Goal: Task Accomplishment & Management: Manage account settings

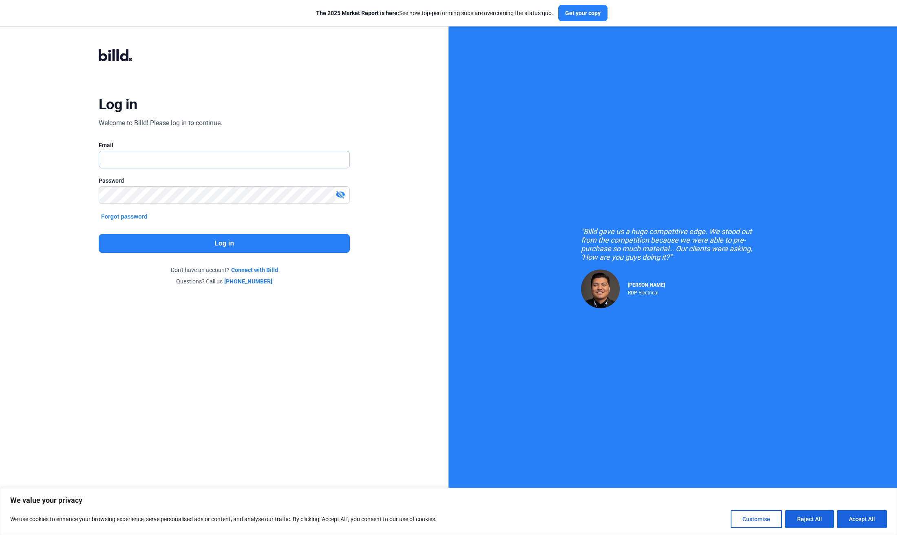
click at [142, 162] on input "text" at bounding box center [224, 159] width 250 height 17
type input "[EMAIL_ADDRESS][DOMAIN_NAME]"
click at [225, 239] on button "Log in" at bounding box center [224, 243] width 251 height 19
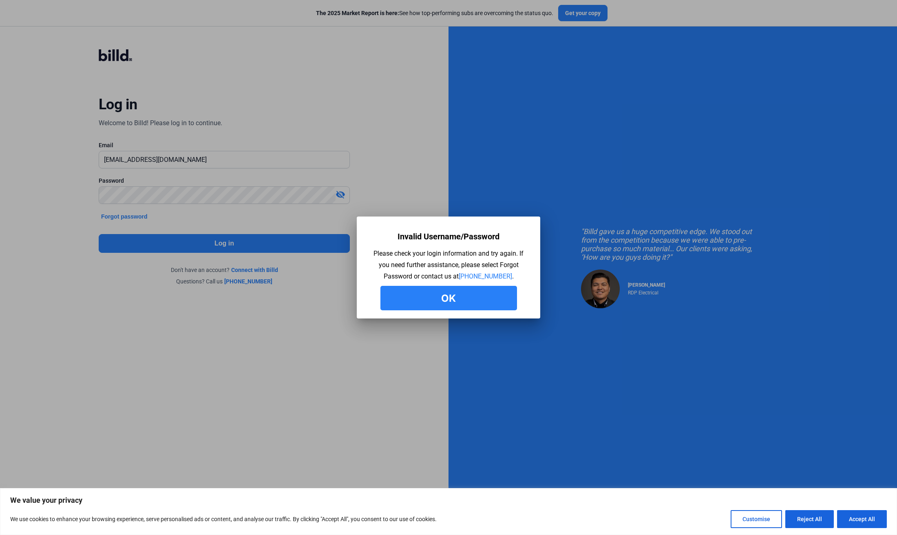
click at [463, 299] on button "Ok" at bounding box center [448, 298] width 137 height 24
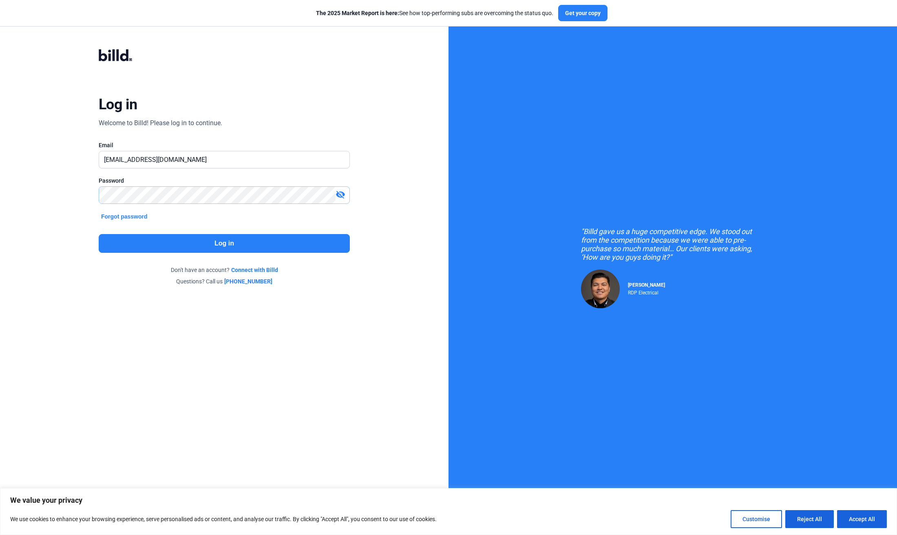
click at [66, 204] on div "Log in Welcome to Billd! Please log in to continue. Email [EMAIL_ADDRESS][DOMAI…" at bounding box center [224, 167] width 323 height 272
click at [212, 239] on button "Log in" at bounding box center [224, 243] width 251 height 19
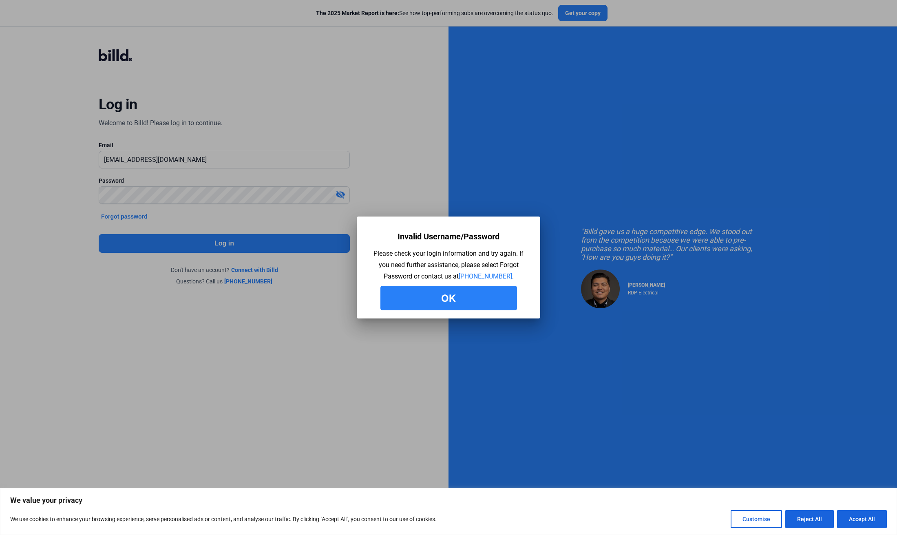
click at [447, 298] on button "Ok" at bounding box center [448, 298] width 137 height 24
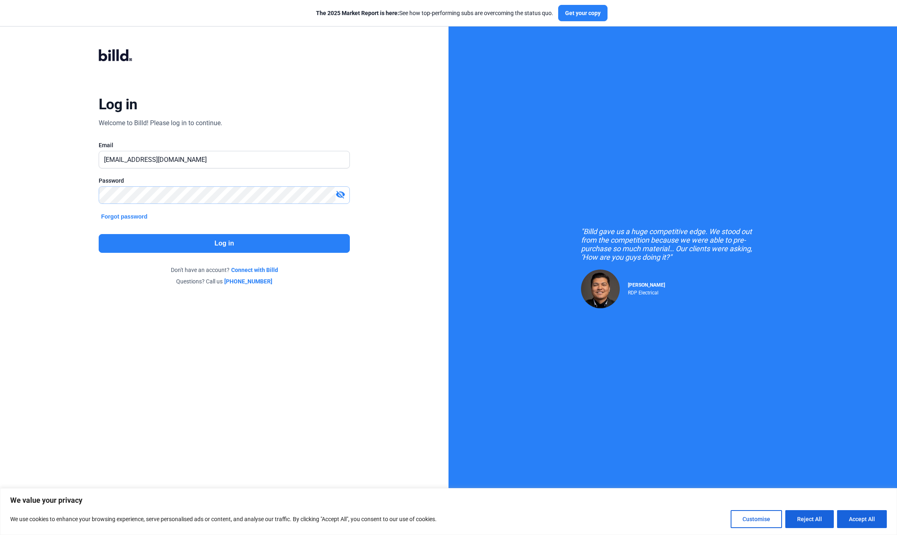
click at [68, 194] on div "Log in Welcome to Billd! Please log in to continue. Email [EMAIL_ADDRESS][DOMAI…" at bounding box center [224, 167] width 323 height 272
click at [225, 241] on button "Log in" at bounding box center [224, 243] width 251 height 19
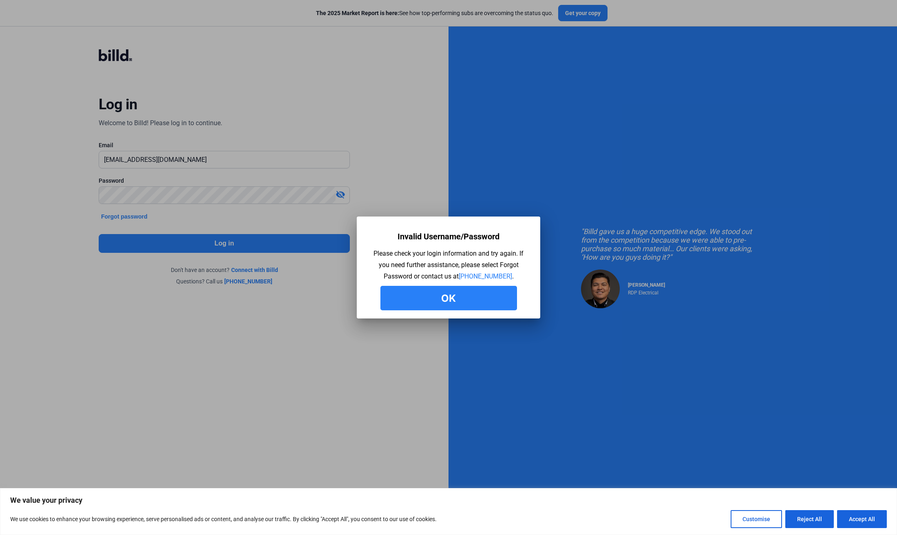
click at [452, 299] on button "Ok" at bounding box center [448, 298] width 137 height 24
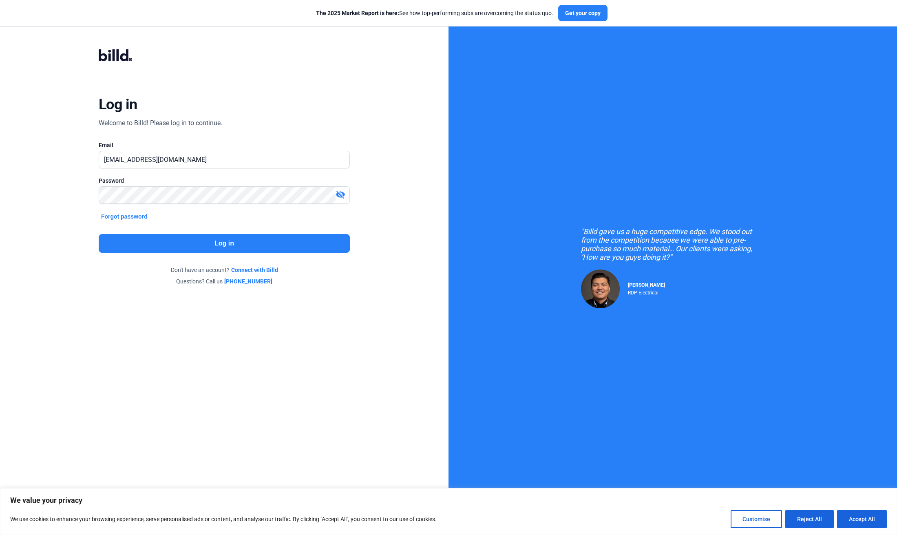
click at [126, 215] on button "Forgot password" at bounding box center [124, 216] width 51 height 9
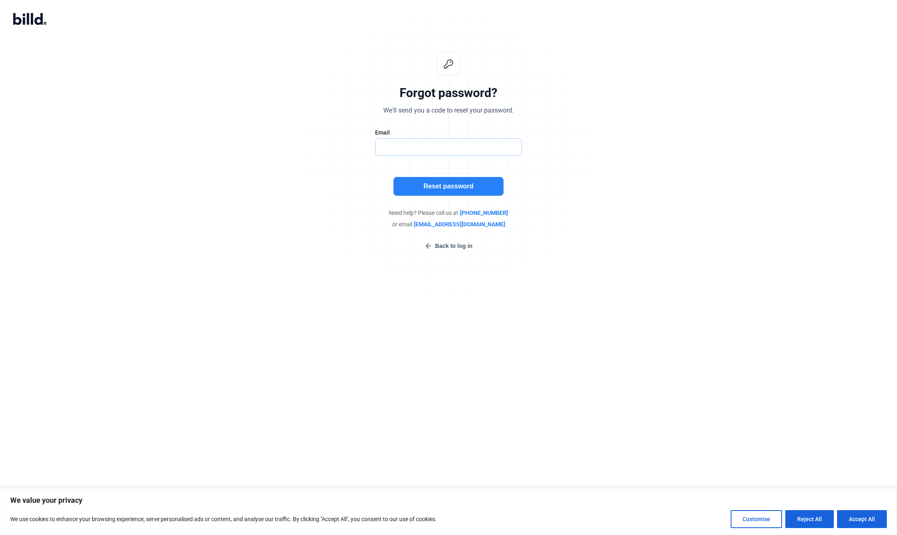
click at [483, 139] on input "text" at bounding box center [448, 147] width 146 height 17
type input "[EMAIL_ADDRESS][DOMAIN_NAME]"
click at [441, 184] on button "Reset password" at bounding box center [448, 186] width 110 height 19
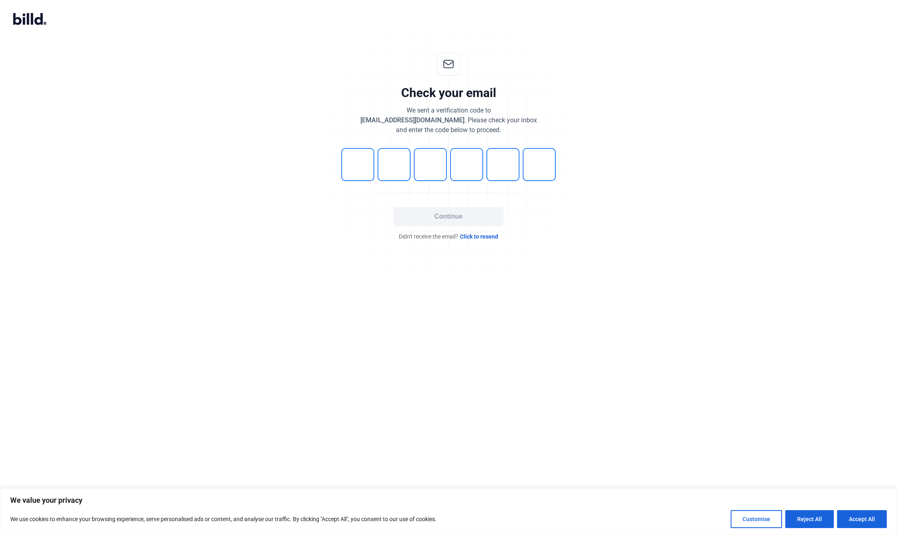
click at [606, 62] on div "Check your email We sent a verification code to [EMAIL_ADDRESS][DOMAIN_NAME] . …" at bounding box center [448, 147] width 897 height 214
click at [569, 251] on div "Check your email We sent a verification code to [EMAIL_ADDRESS][DOMAIN_NAME] . …" at bounding box center [448, 147] width 271 height 214
click at [351, 165] on input "tel" at bounding box center [357, 164] width 33 height 33
type input "7"
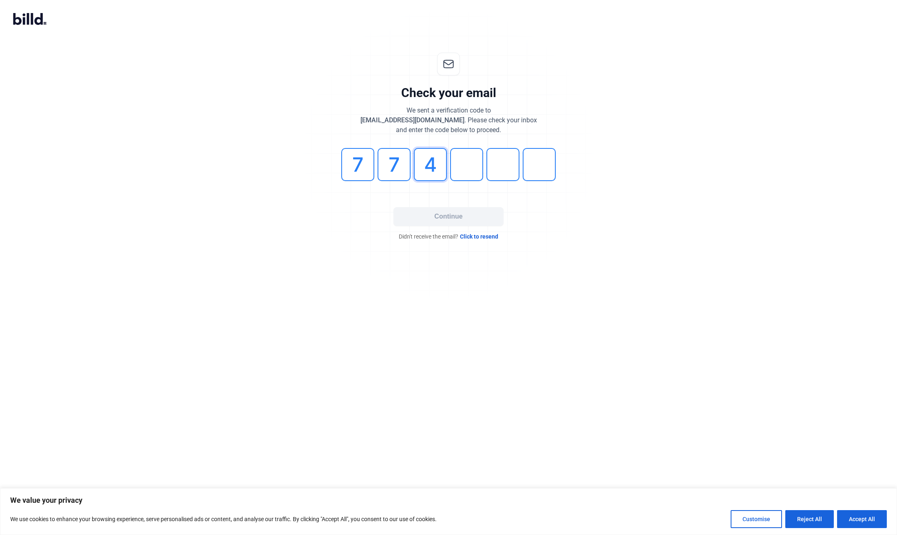
type input "4"
drag, startPoint x: 457, startPoint y: 161, endPoint x: 496, endPoint y: 160, distance: 39.2
click at [496, 160] on div "7 7 4 1" at bounding box center [448, 164] width 245 height 33
type input "0"
type input "7"
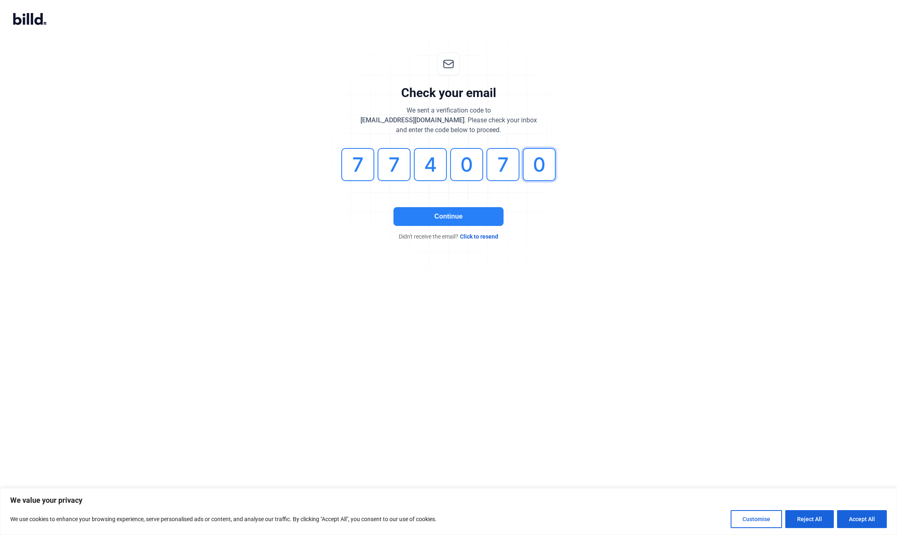
type input "0"
click at [444, 219] on button "Continue" at bounding box center [448, 216] width 110 height 19
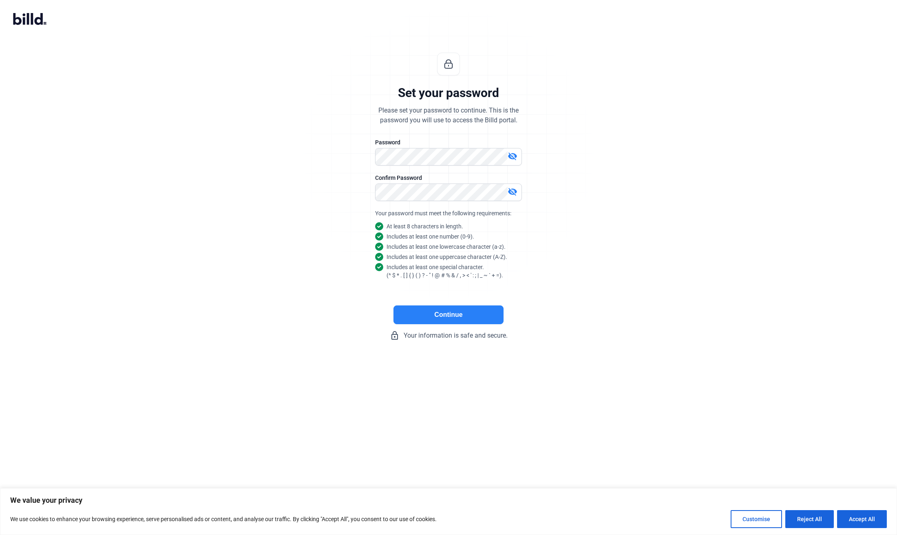
click at [448, 312] on button "Continue" at bounding box center [448, 314] width 110 height 19
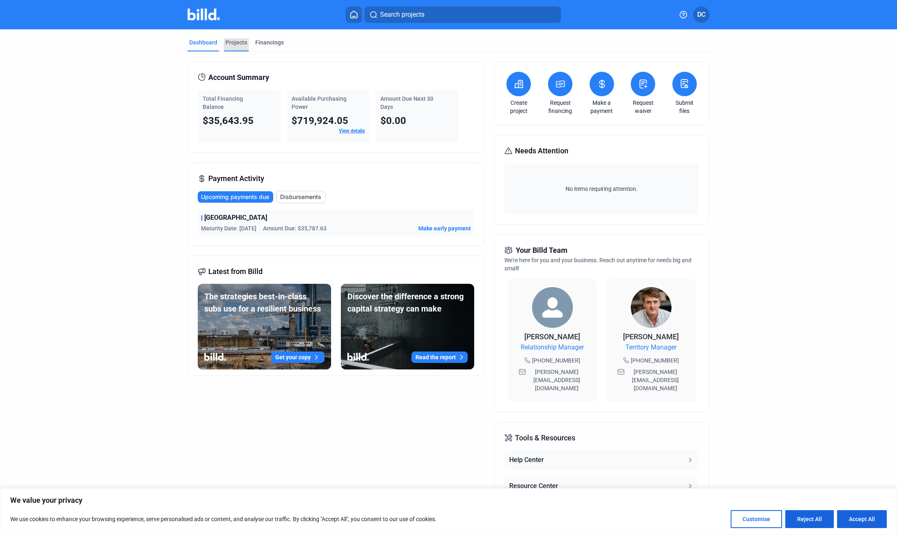
click at [242, 44] on div "Projects" at bounding box center [236, 42] width 22 height 8
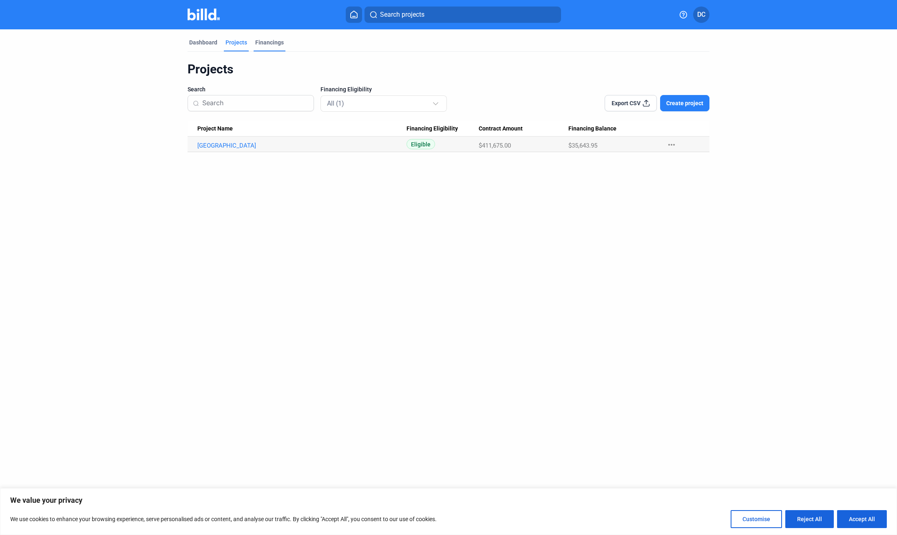
click at [267, 38] on div "Financings" at bounding box center [269, 42] width 29 height 8
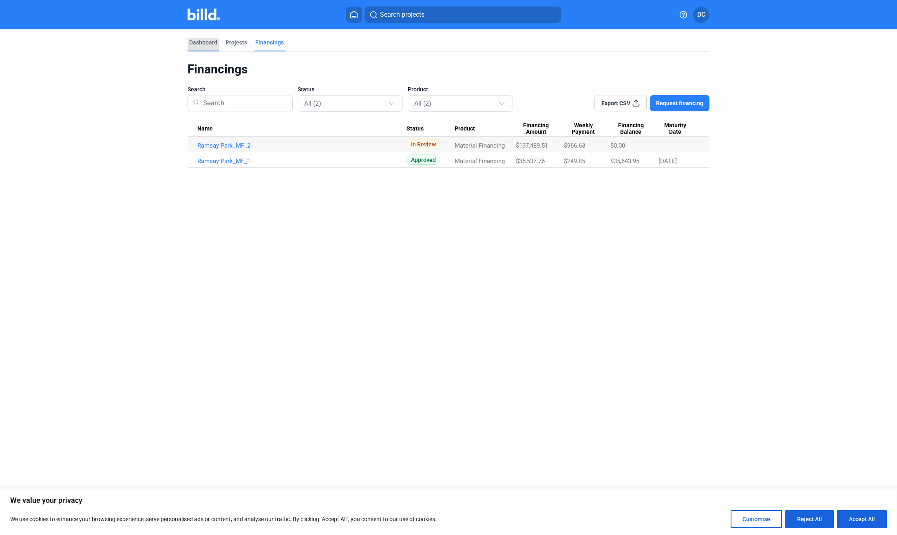
click at [206, 43] on div "Dashboard" at bounding box center [203, 42] width 28 height 8
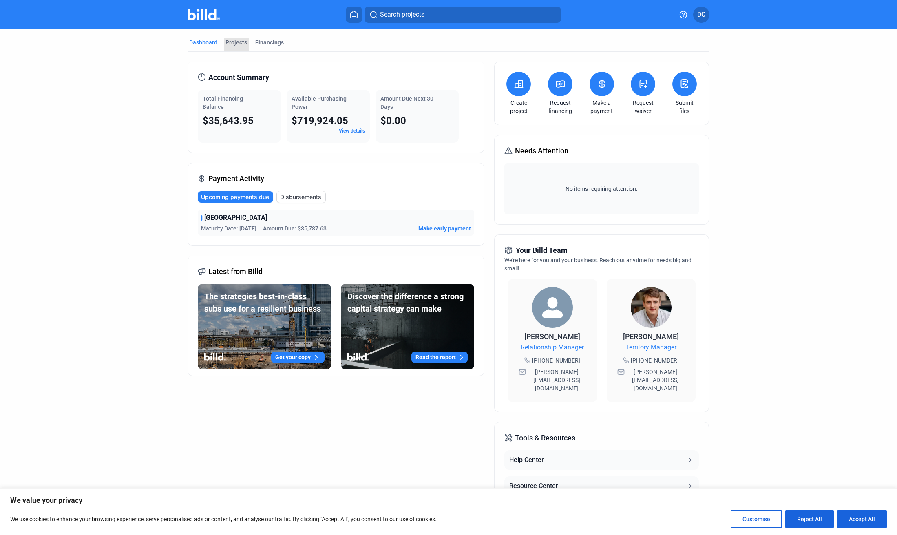
click at [236, 39] on div "Projects" at bounding box center [236, 42] width 22 height 8
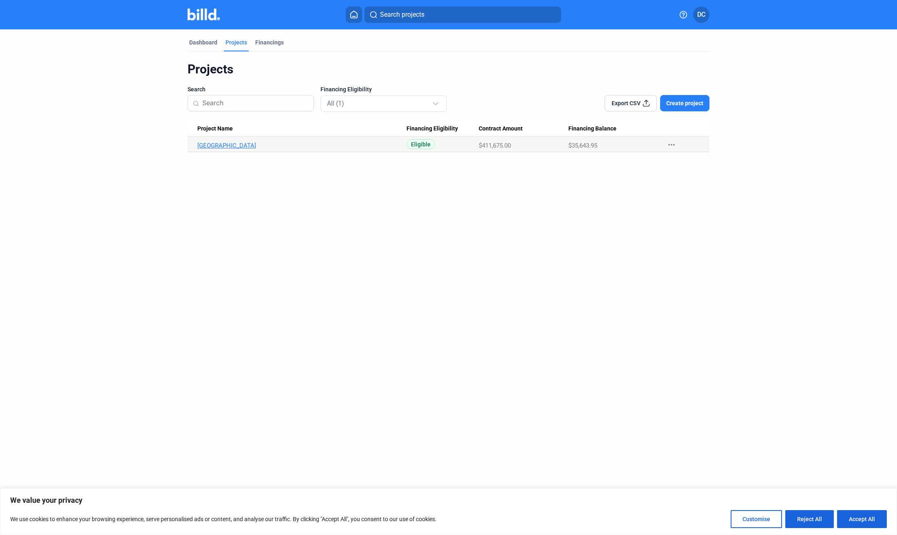
click at [216, 145] on link "[GEOGRAPHIC_DATA]" at bounding box center [301, 145] width 209 height 7
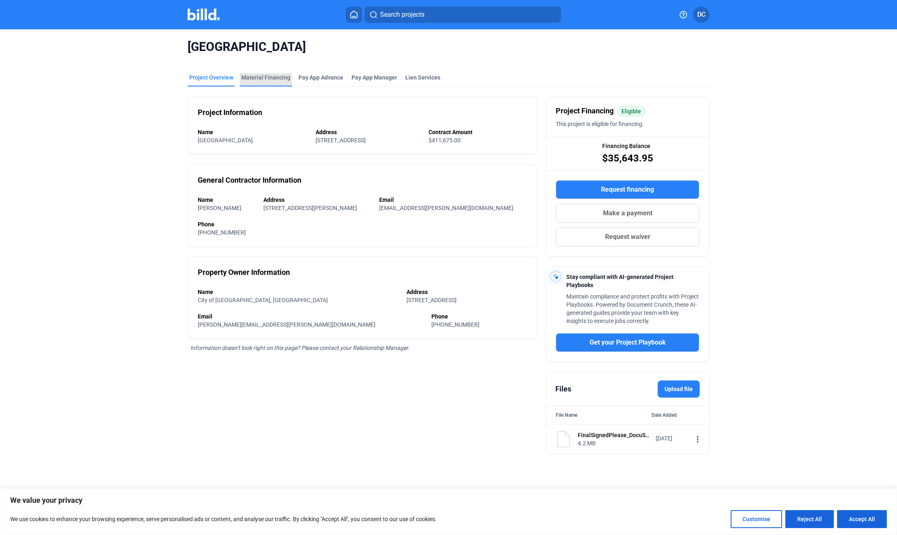
click at [268, 79] on div "Material Financing" at bounding box center [265, 77] width 49 height 8
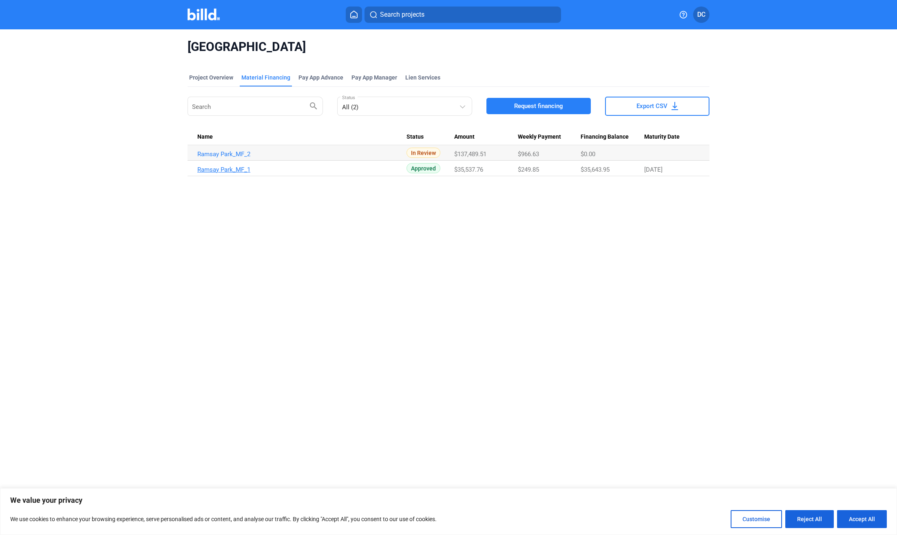
click at [222, 170] on link "Ramsay Park_MF_1" at bounding box center [301, 169] width 209 height 7
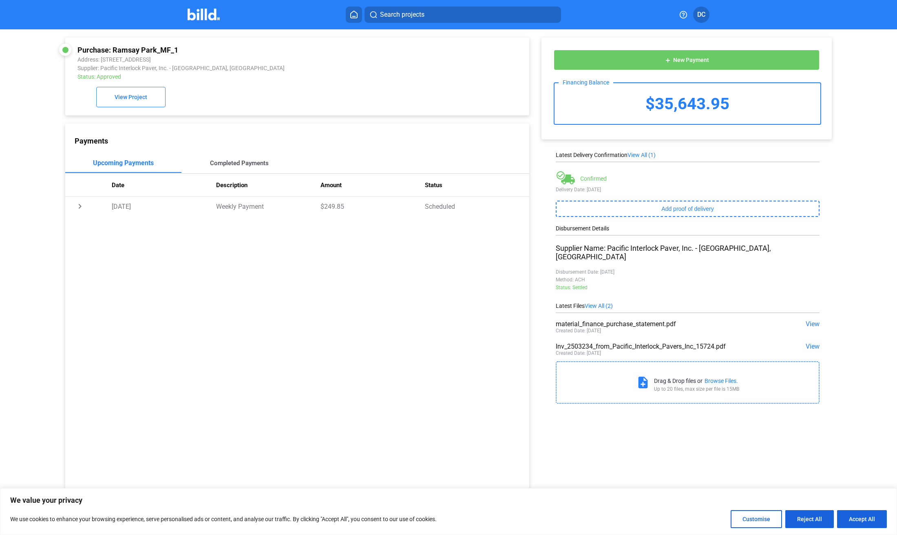
click at [241, 163] on div "Completed Payments" at bounding box center [239, 162] width 59 height 7
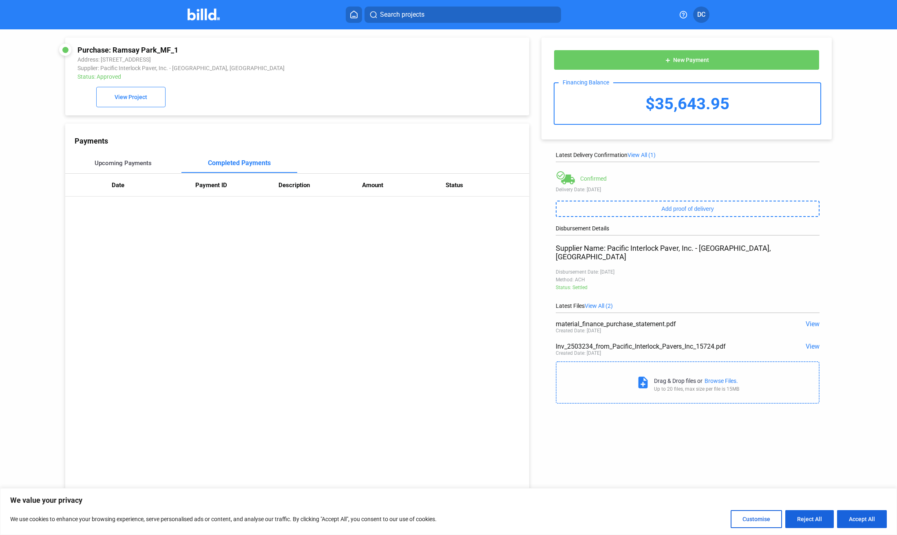
click at [124, 164] on div "Upcoming Payments" at bounding box center [123, 162] width 57 height 7
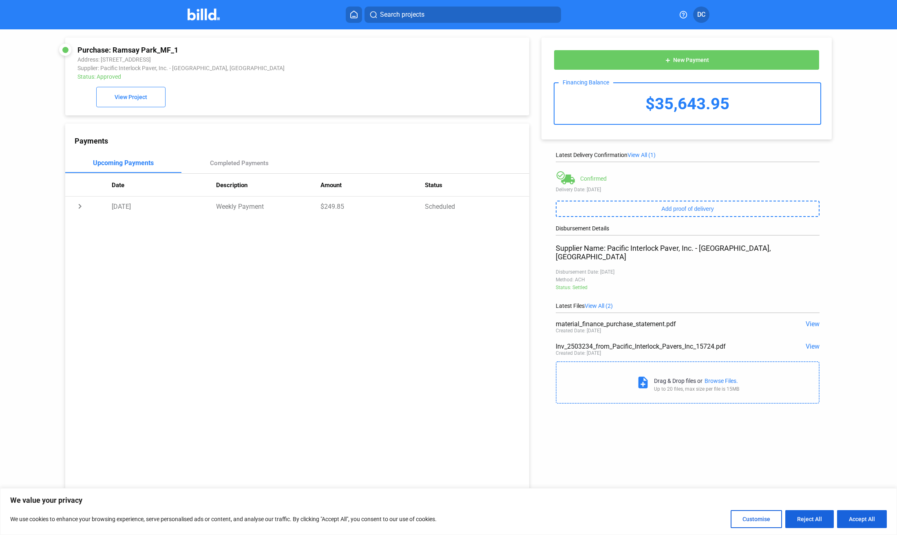
click at [810, 320] on span "View" at bounding box center [812, 324] width 14 height 8
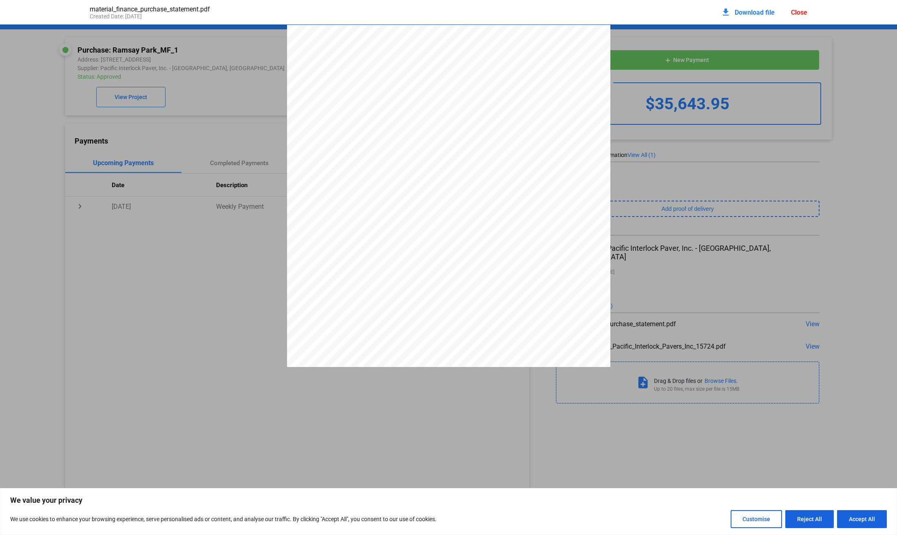
click at [802, 11] on div "Close" at bounding box center [799, 13] width 16 height 8
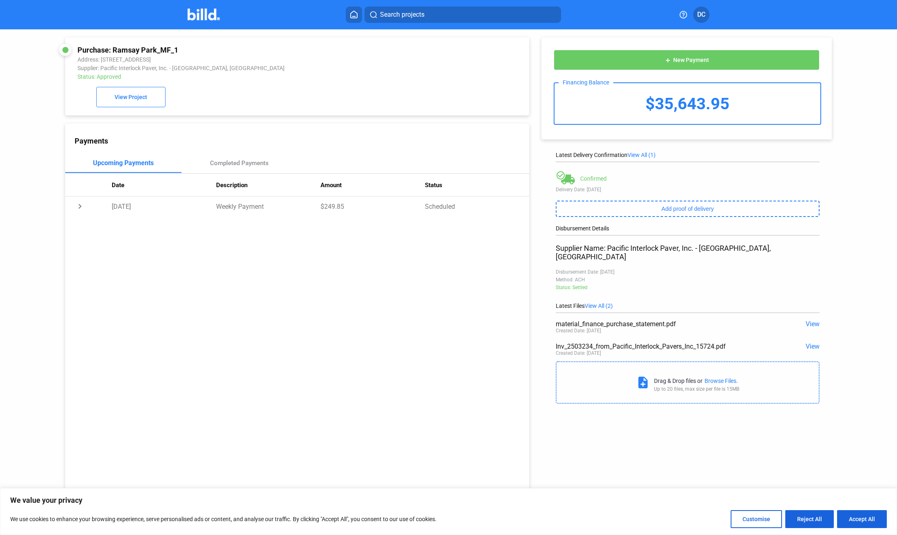
click at [196, 15] on img at bounding box center [204, 15] width 32 height 12
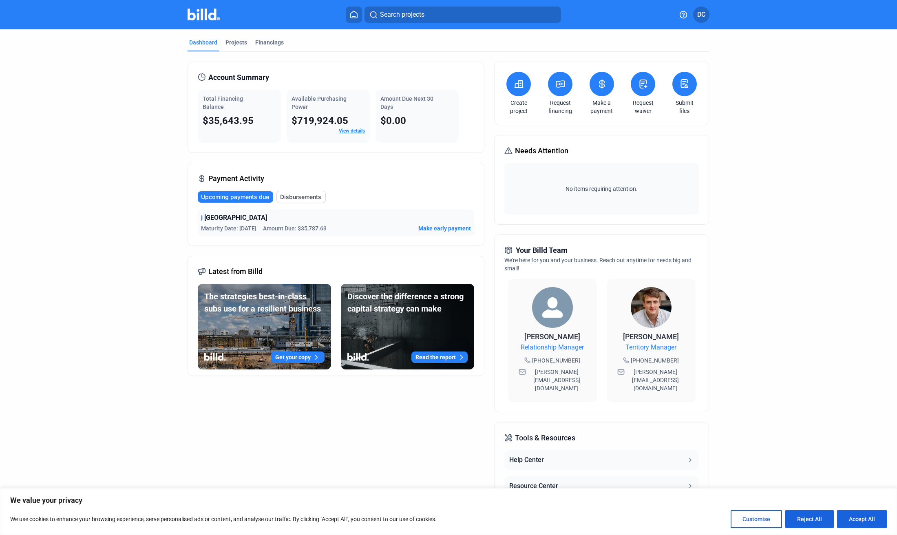
click at [783, 151] on dashboard "Dashboard Projects Financings Account Summary Total Financing Balance $35,643.9…" at bounding box center [448, 307] width 807 height 556
click at [236, 221] on span "[GEOGRAPHIC_DATA]" at bounding box center [235, 218] width 63 height 10
click at [235, 38] on div "Projects" at bounding box center [236, 42] width 22 height 8
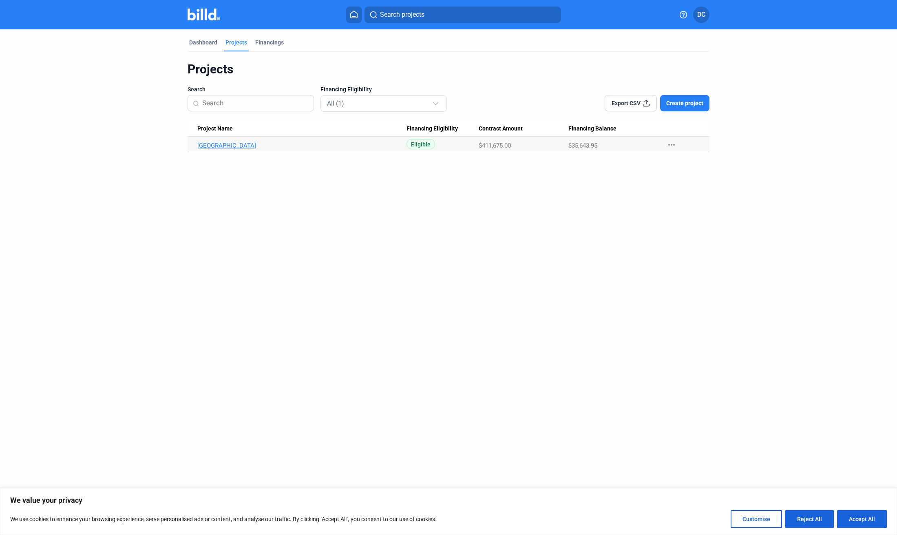
click at [213, 143] on link "[GEOGRAPHIC_DATA]" at bounding box center [301, 145] width 209 height 7
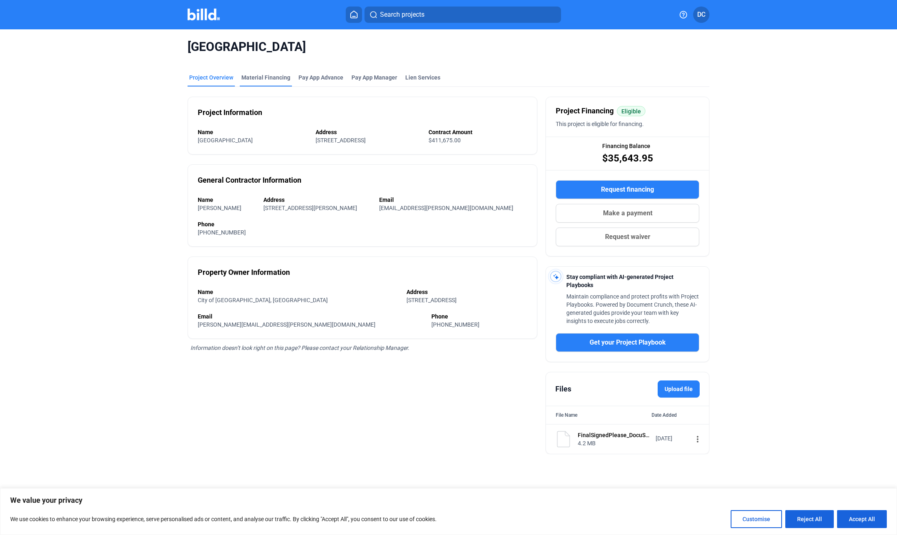
click at [260, 79] on div "Material Financing" at bounding box center [265, 77] width 49 height 8
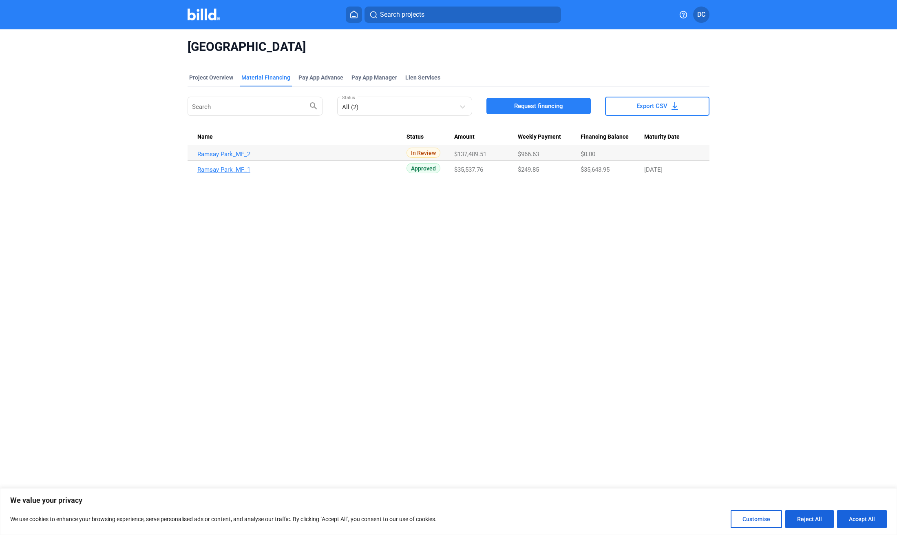
click at [221, 168] on link "Ramsay Park_MF_1" at bounding box center [301, 169] width 209 height 7
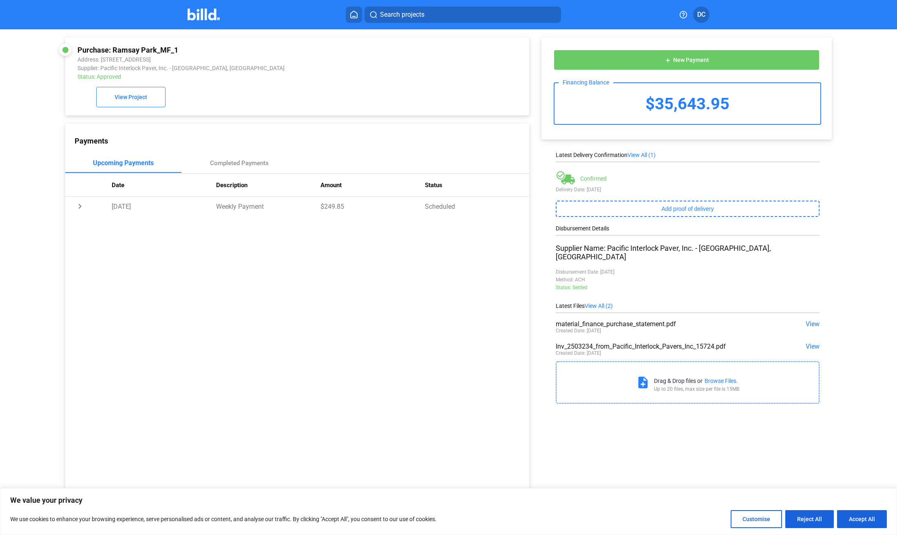
click at [808, 320] on span "View" at bounding box center [812, 324] width 14 height 8
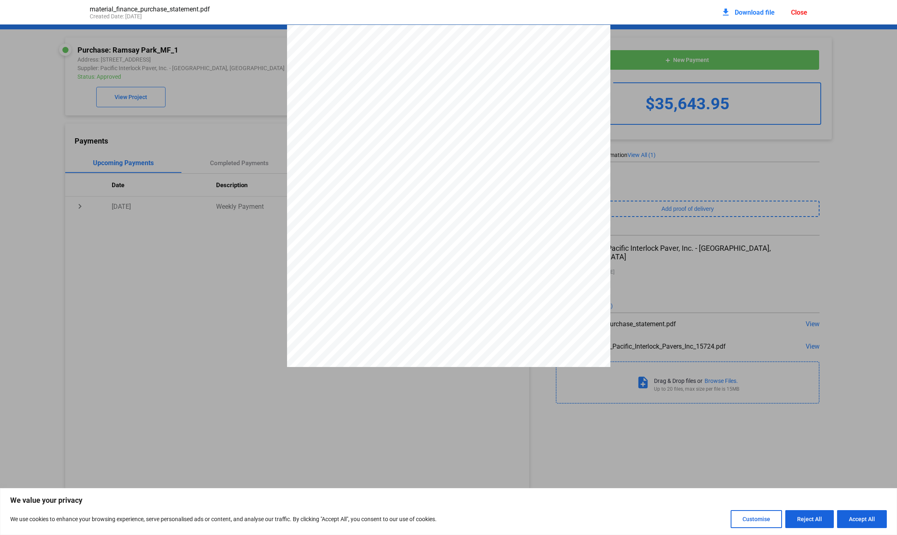
click at [802, 13] on div "Close" at bounding box center [799, 13] width 16 height 8
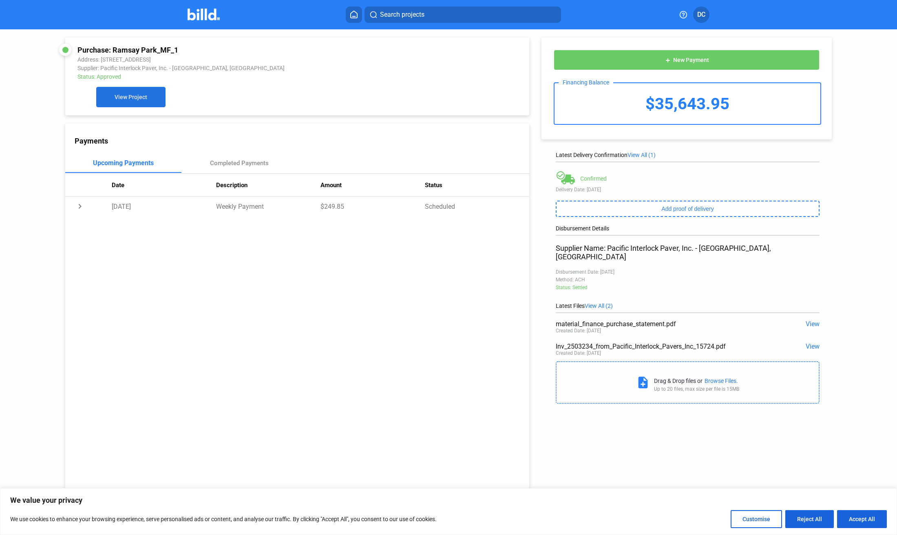
click at [132, 99] on span "View Project" at bounding box center [131, 97] width 33 height 7
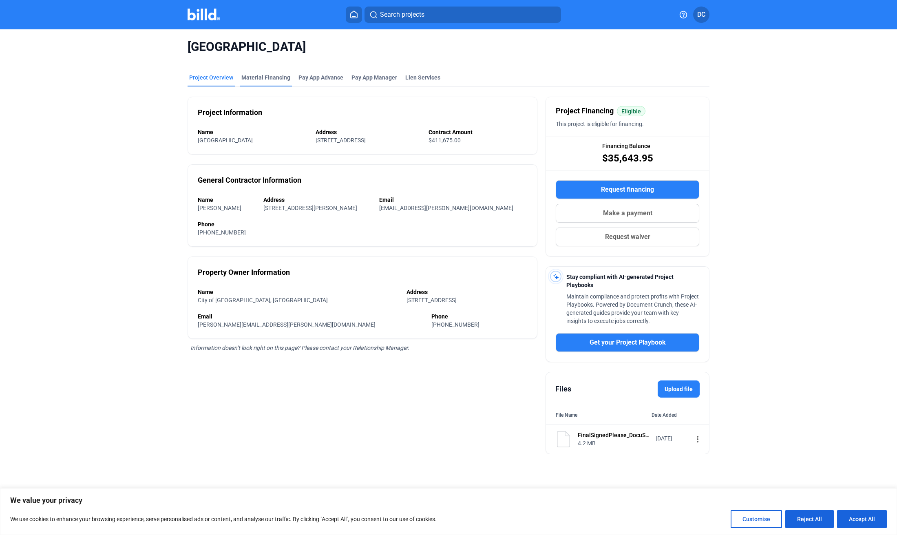
click at [266, 75] on div "Material Financing" at bounding box center [265, 77] width 49 height 8
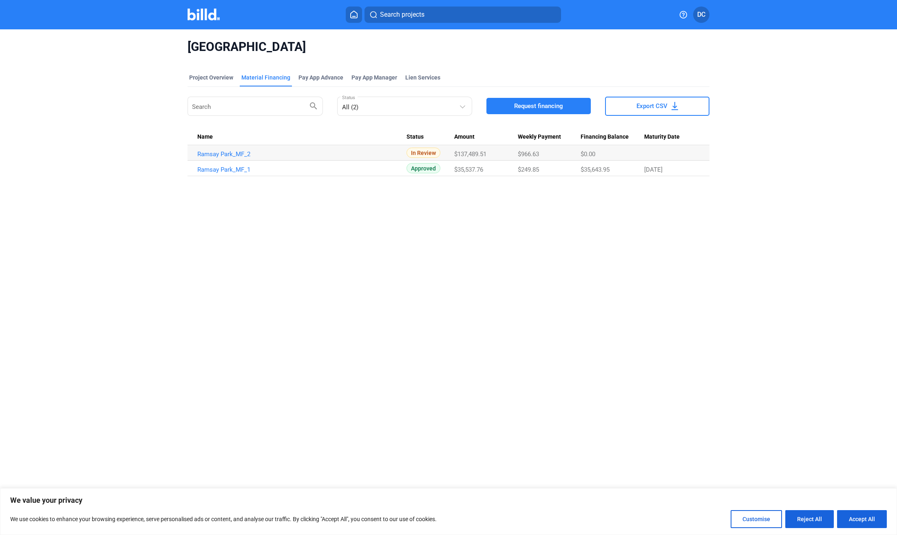
click at [196, 13] on img at bounding box center [204, 15] width 32 height 12
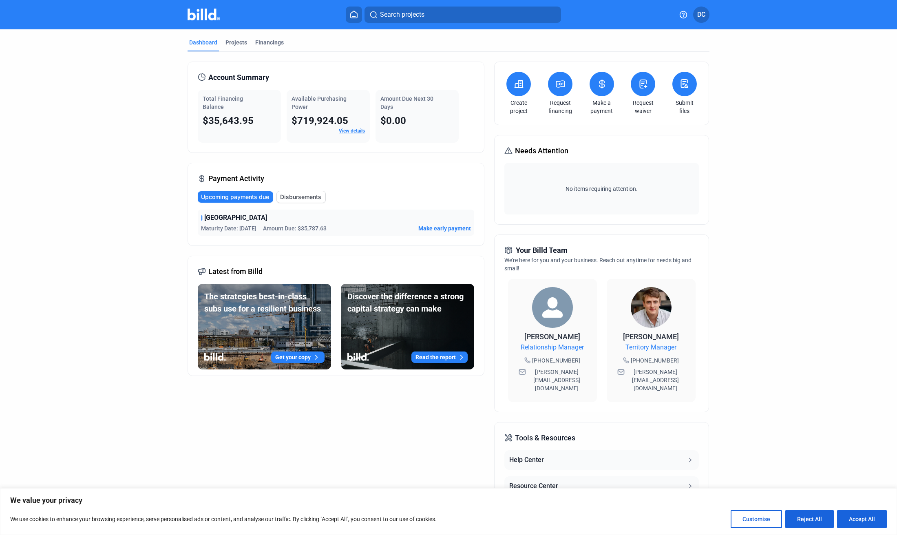
scroll to position [54, 0]
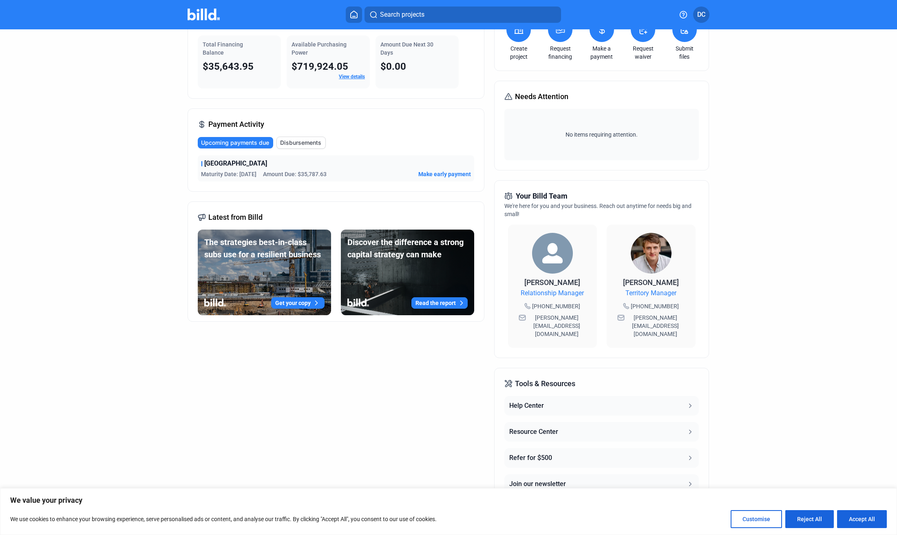
click at [89, 156] on dashboard "Dashboard Projects Financings Account Summary Total Financing Balance $35,643.9…" at bounding box center [448, 253] width 807 height 556
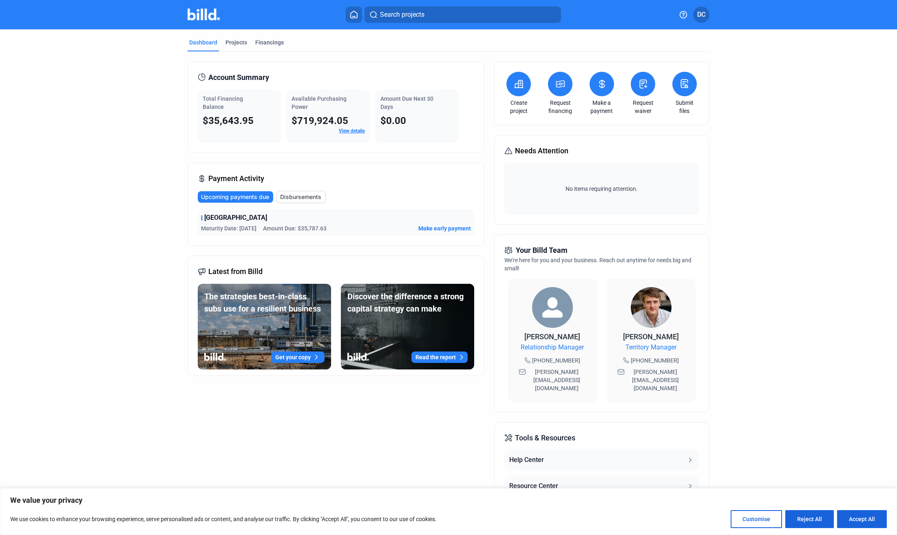
click at [704, 15] on span "DC" at bounding box center [701, 15] width 8 height 10
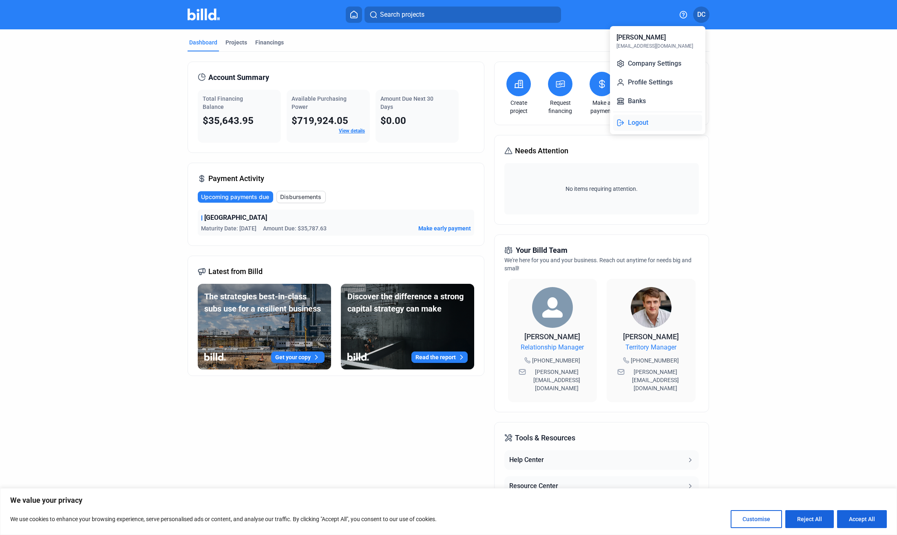
click at [631, 121] on button "Logout" at bounding box center [657, 123] width 89 height 16
